Goal: Find specific page/section: Find specific page/section

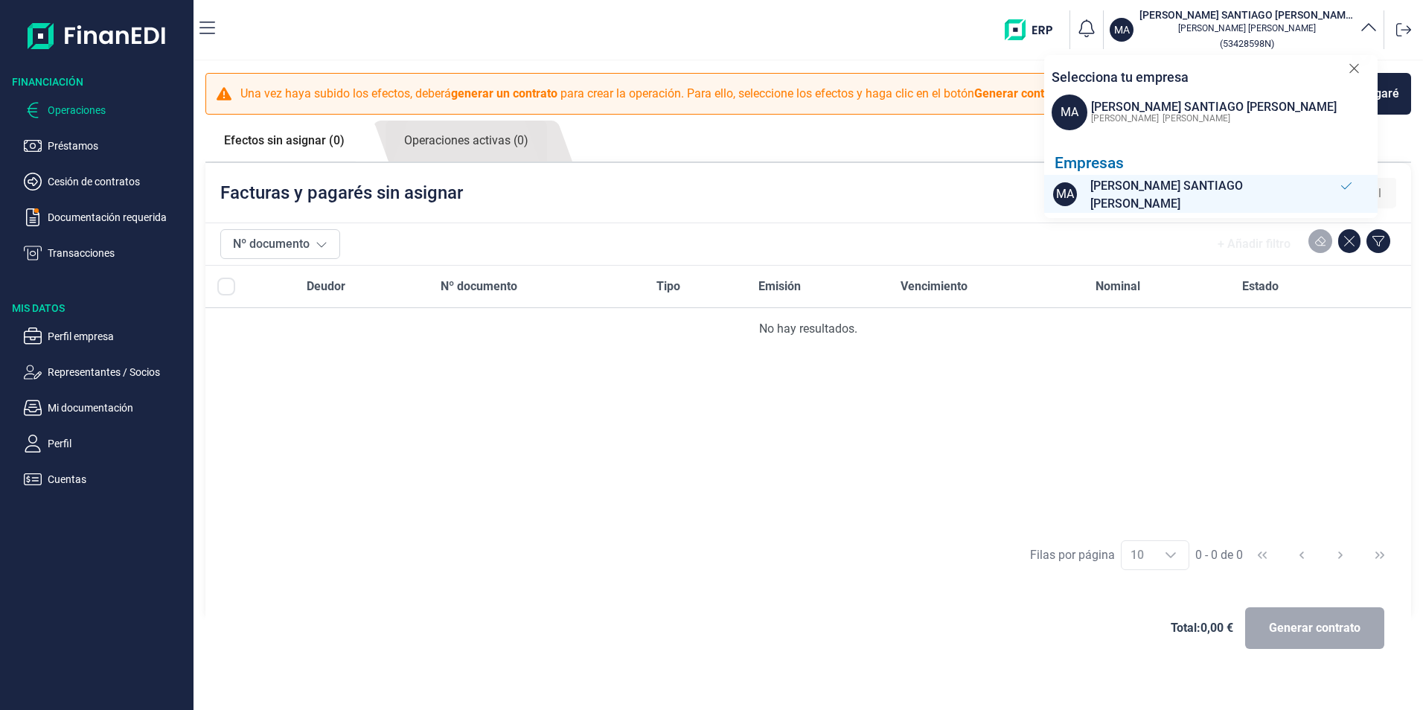
click at [1074, 107] on span "MA" at bounding box center [1070, 113] width 36 height 36
click at [1114, 105] on div "[PERSON_NAME] SANTIAGO [PERSON_NAME]" at bounding box center [1214, 107] width 246 height 18
click at [1058, 115] on span "MA" at bounding box center [1070, 113] width 36 height 36
drag, startPoint x: 1064, startPoint y: 115, endPoint x: 1113, endPoint y: 103, distance: 50.7
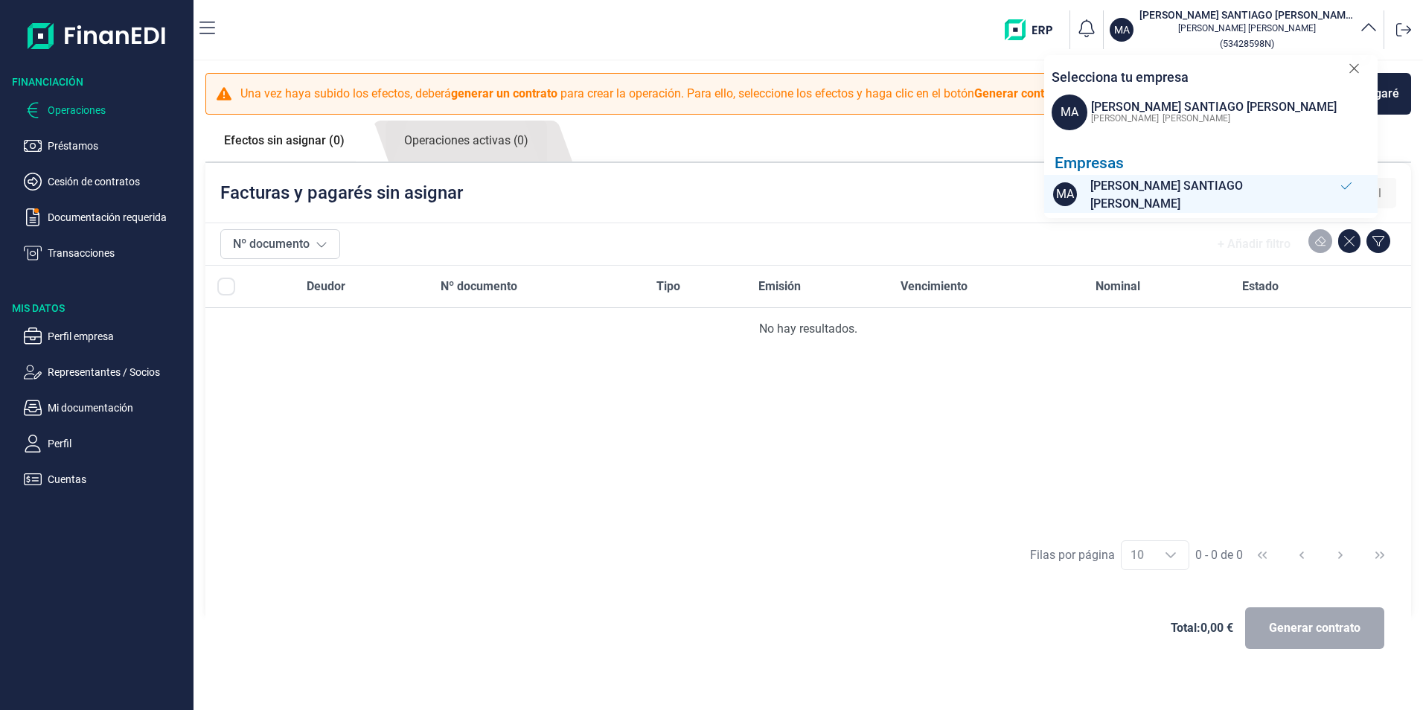
click at [1065, 115] on span "MA" at bounding box center [1070, 113] width 36 height 36
click at [1155, 99] on div "[PERSON_NAME] SANTIAGO [PERSON_NAME]" at bounding box center [1214, 107] width 246 height 18
click at [1256, 194] on span "[PERSON_NAME] SANTIAGO [PERSON_NAME]" at bounding box center [1214, 195] width 246 height 36
click at [1345, 67] on div "Selecciona tu empresa" at bounding box center [1202, 71] width 316 height 32
click at [1358, 68] on icon at bounding box center [1354, 68] width 11 height 15
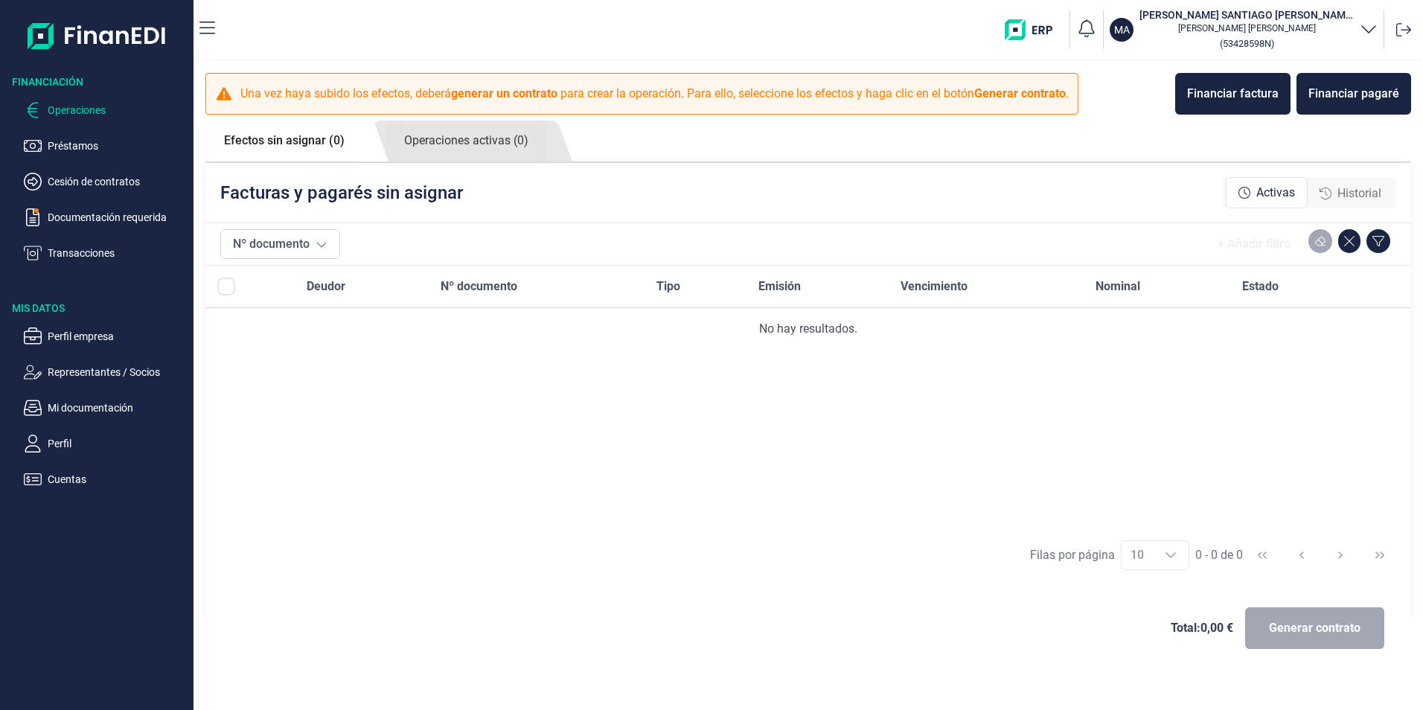
click at [284, 140] on link "Efectos sin asignar (0)" at bounding box center [284, 141] width 158 height 40
click at [100, 209] on p "Documentación requerida" at bounding box center [118, 217] width 140 height 18
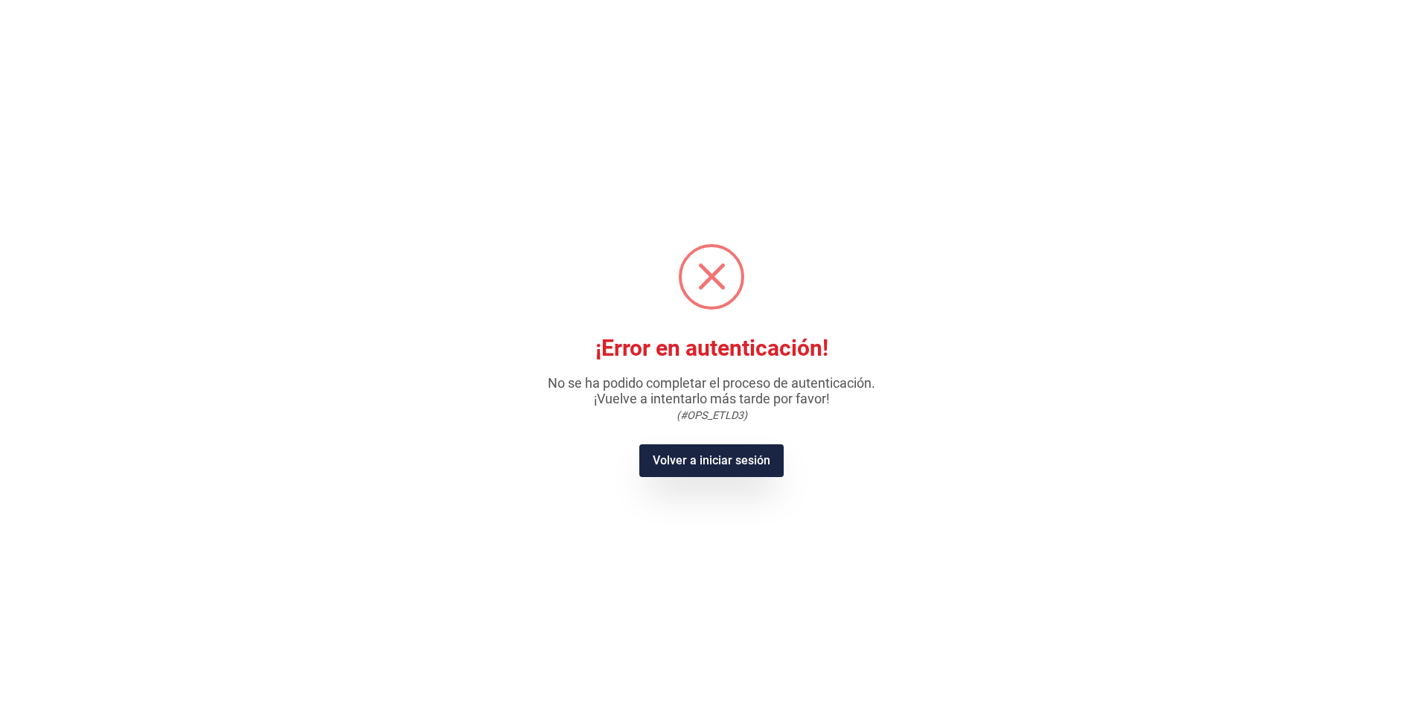
click at [716, 469] on button "Volver a iniciar sesión" at bounding box center [711, 460] width 144 height 33
